Goal: Transaction & Acquisition: Purchase product/service

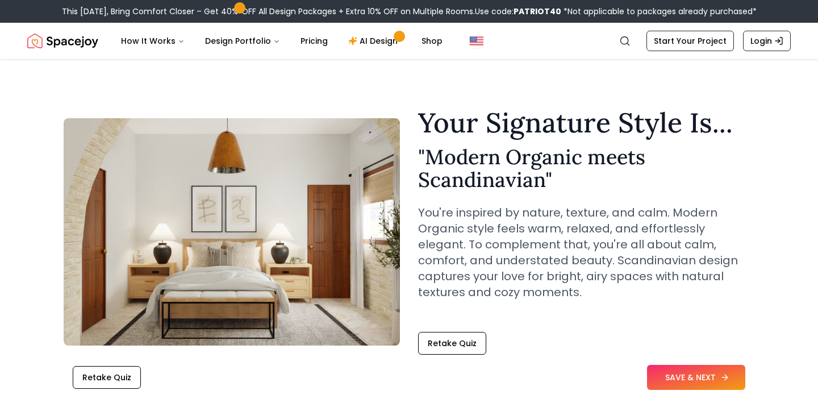
click at [699, 373] on button "SAVE & NEXT" at bounding box center [696, 377] width 98 height 25
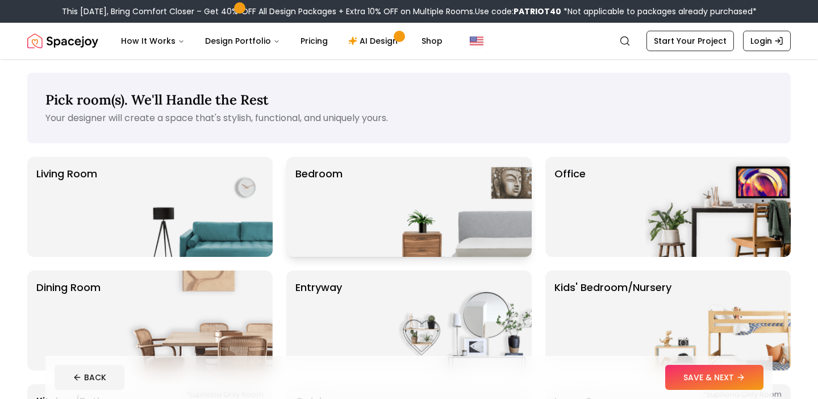
click at [382, 211] on div "Bedroom" at bounding box center [408, 207] width 245 height 100
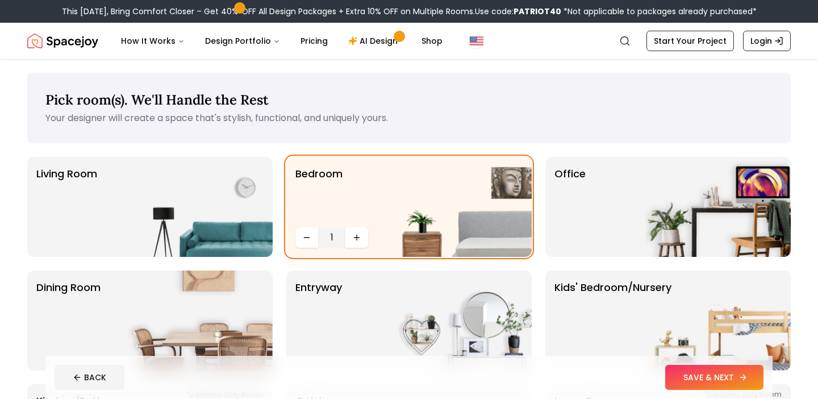
click at [680, 380] on button "SAVE & NEXT" at bounding box center [714, 377] width 98 height 25
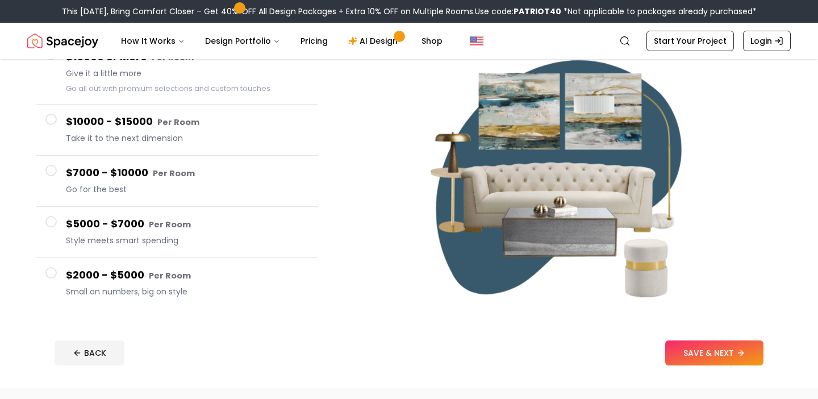
scroll to position [136, 0]
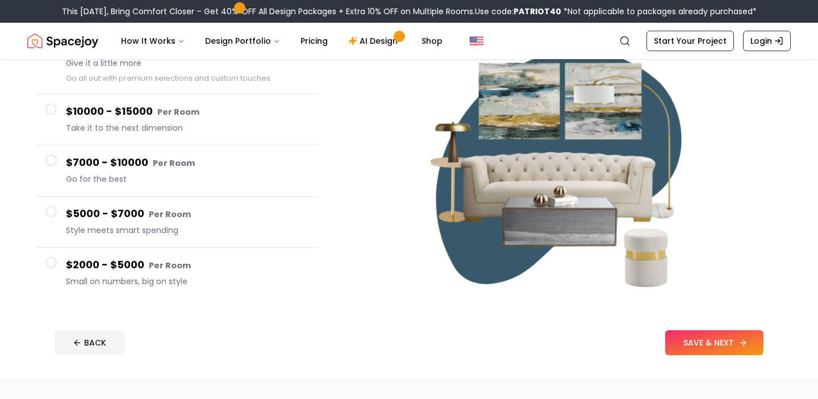
click at [738, 351] on button "SAVE & NEXT" at bounding box center [714, 342] width 98 height 25
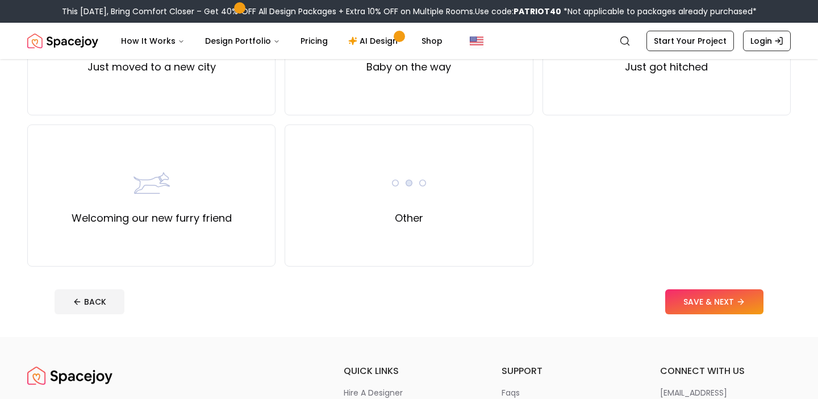
scroll to position [485, 0]
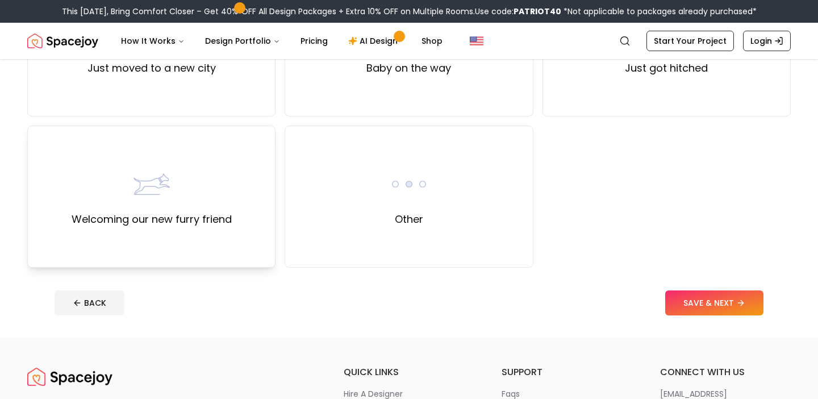
click at [255, 223] on div "Welcoming our new furry friend" at bounding box center [151, 197] width 248 height 142
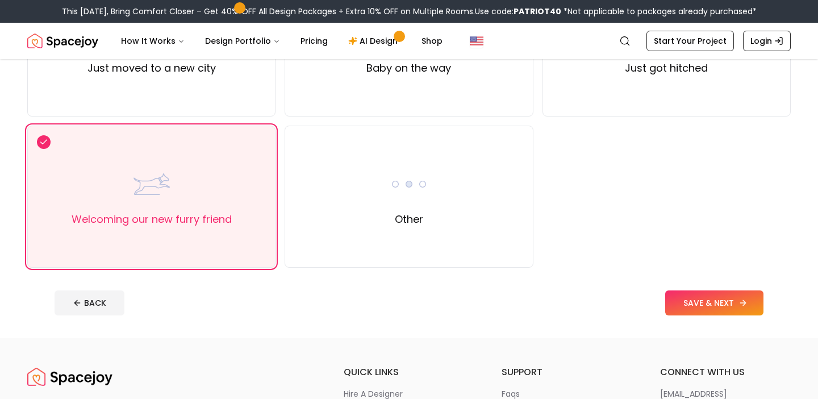
click at [718, 307] on button "SAVE & NEXT" at bounding box center [714, 302] width 98 height 25
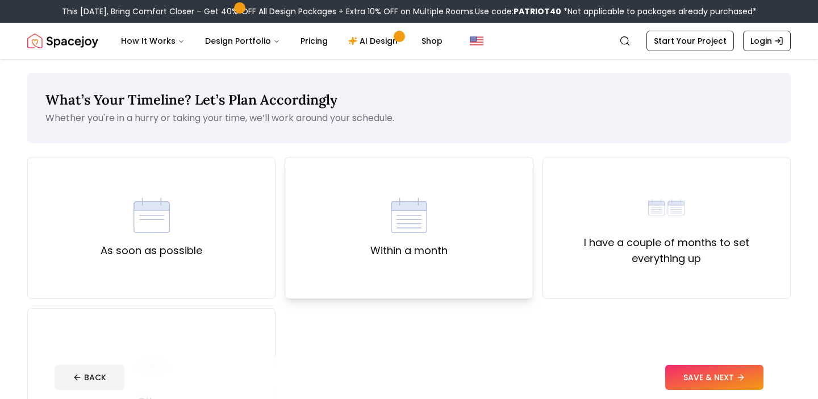
scroll to position [34, 0]
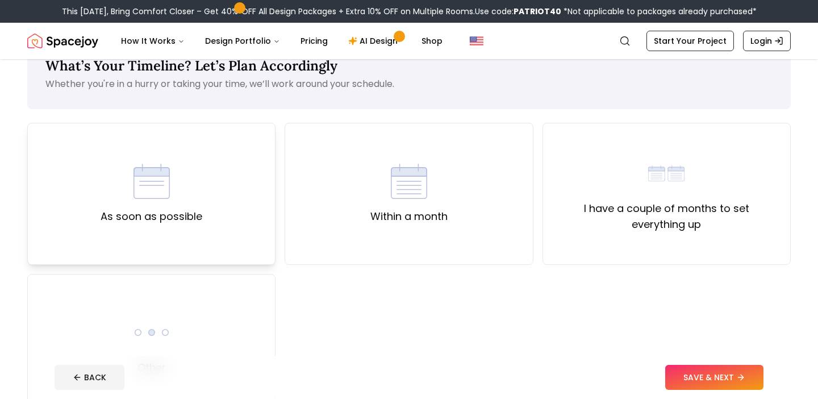
click at [190, 226] on div "As soon as possible" at bounding box center [151, 194] width 248 height 142
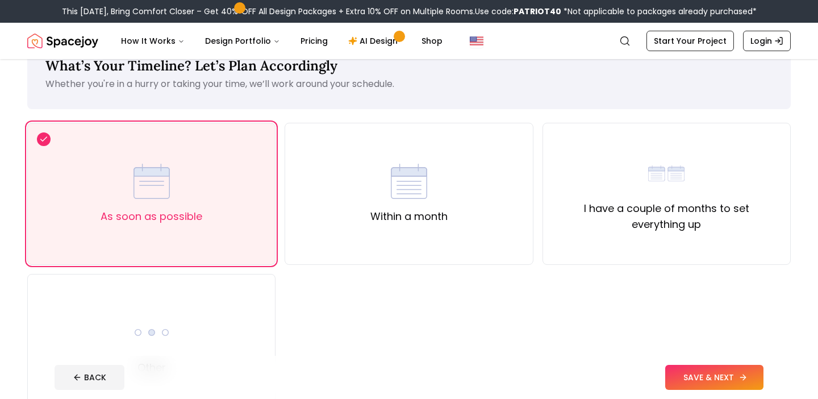
click at [704, 372] on button "SAVE & NEXT" at bounding box center [714, 377] width 98 height 25
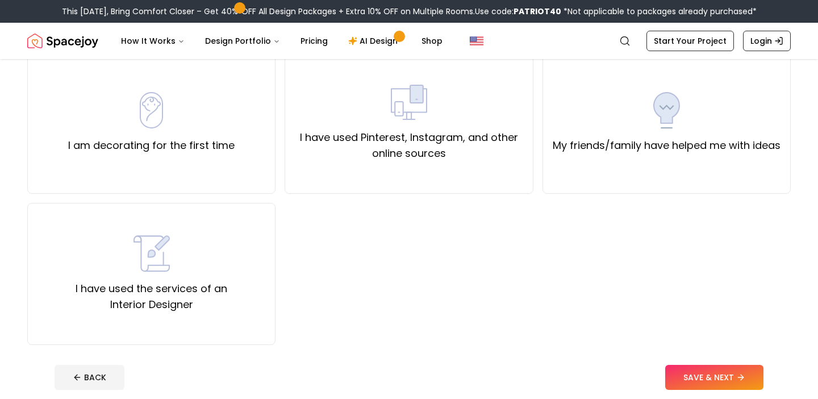
scroll to position [107, 0]
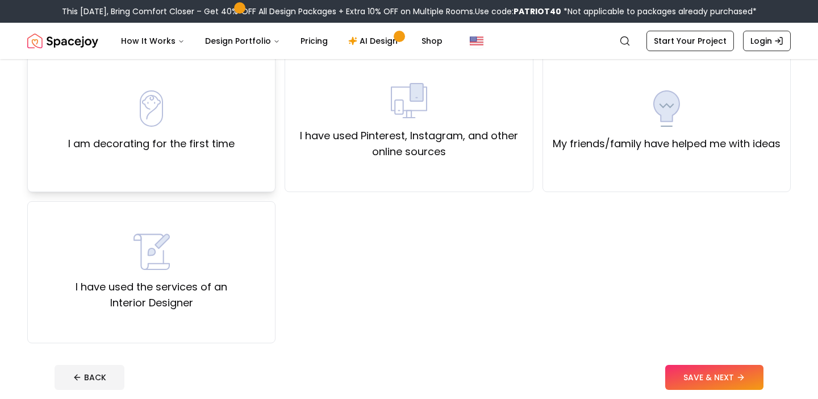
click at [186, 141] on label "I am decorating for the first time" at bounding box center [151, 144] width 166 height 16
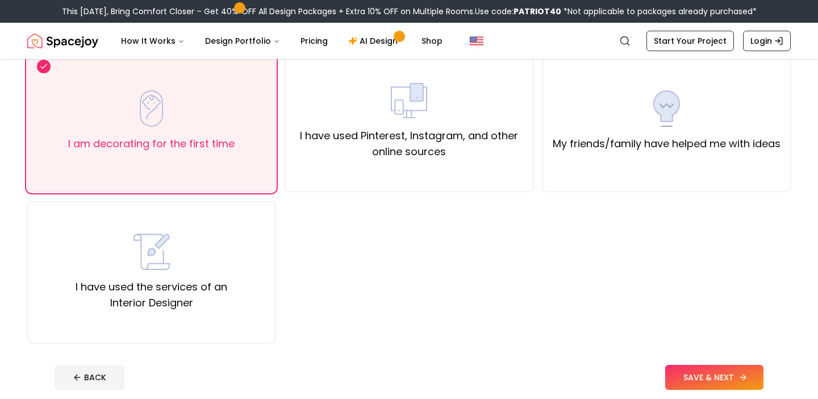
click at [706, 373] on button "SAVE & NEXT" at bounding box center [714, 377] width 98 height 25
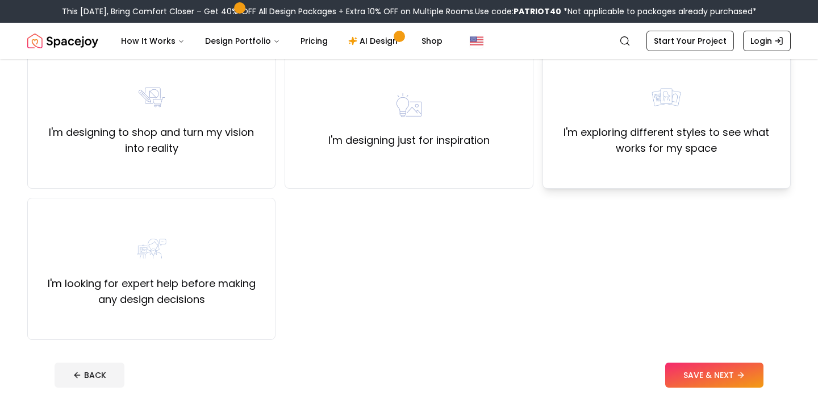
scroll to position [113, 0]
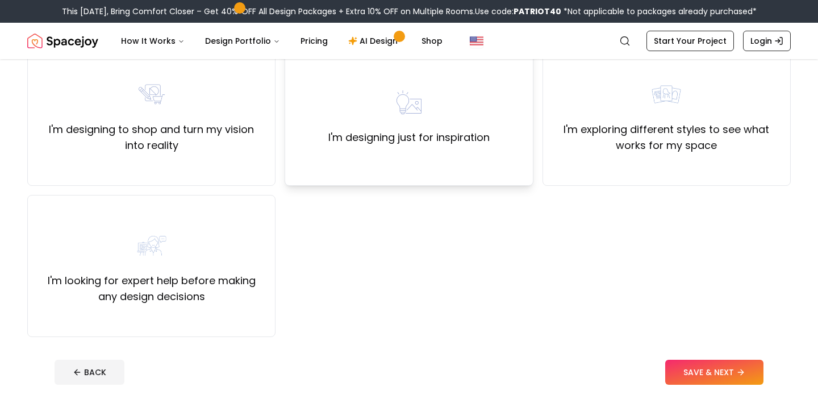
click at [513, 169] on div "I'm designing just for inspiration" at bounding box center [409, 115] width 248 height 142
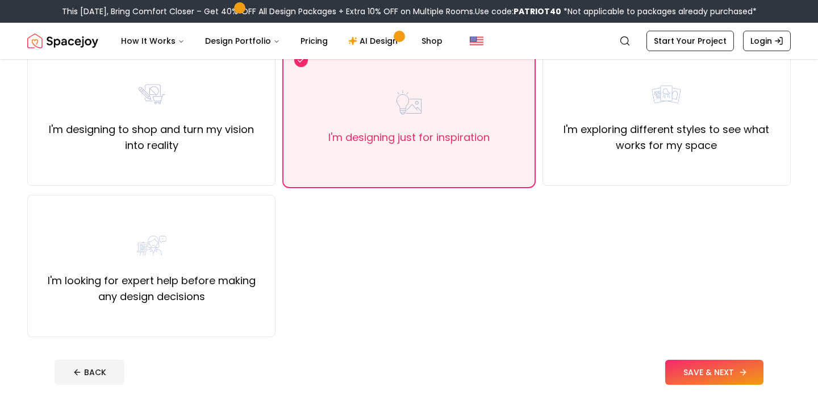
click at [705, 370] on button "SAVE & NEXT" at bounding box center [714, 372] width 98 height 25
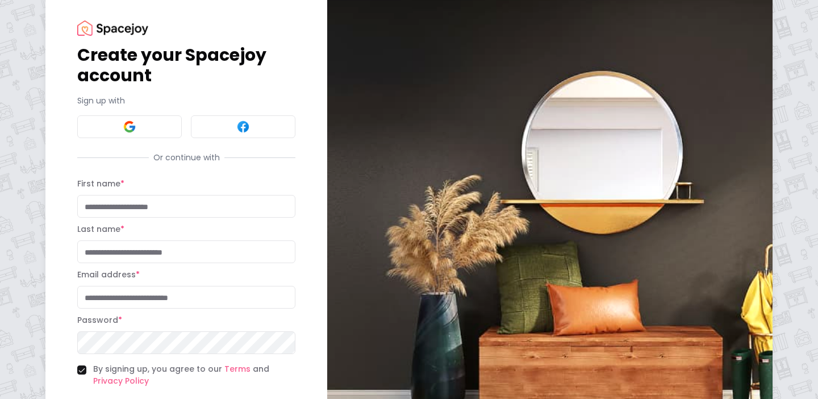
scroll to position [24, 0]
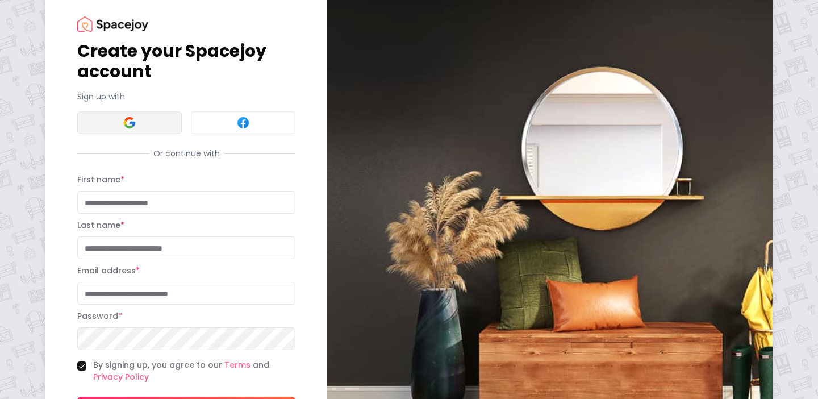
click at [157, 121] on button at bounding box center [129, 122] width 105 height 23
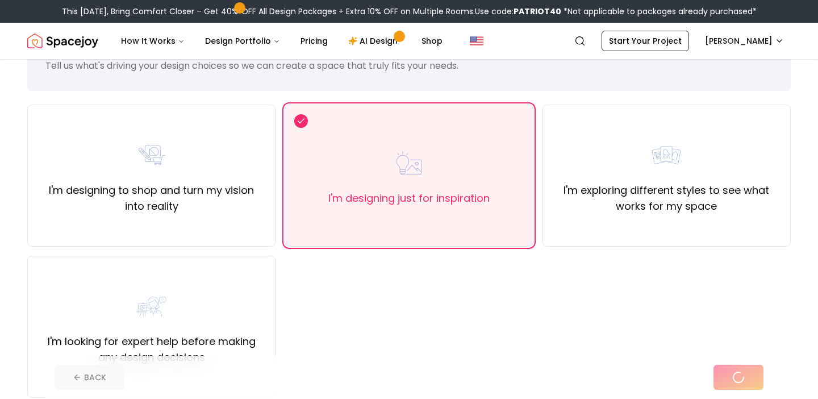
scroll to position [53, 0]
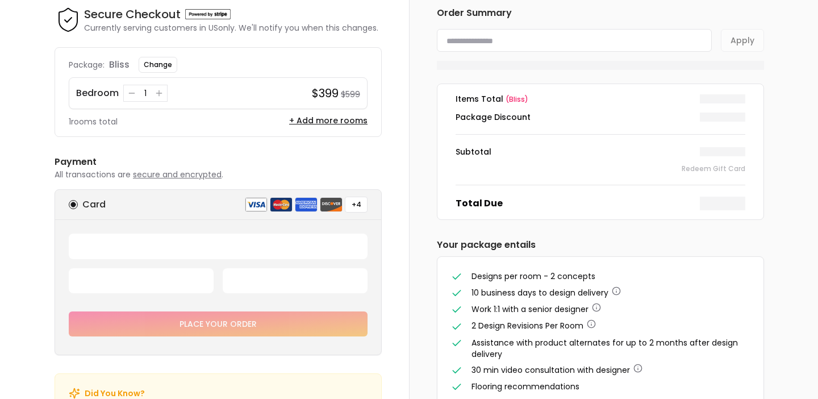
scroll to position [17, 0]
